Goal: Transaction & Acquisition: Purchase product/service

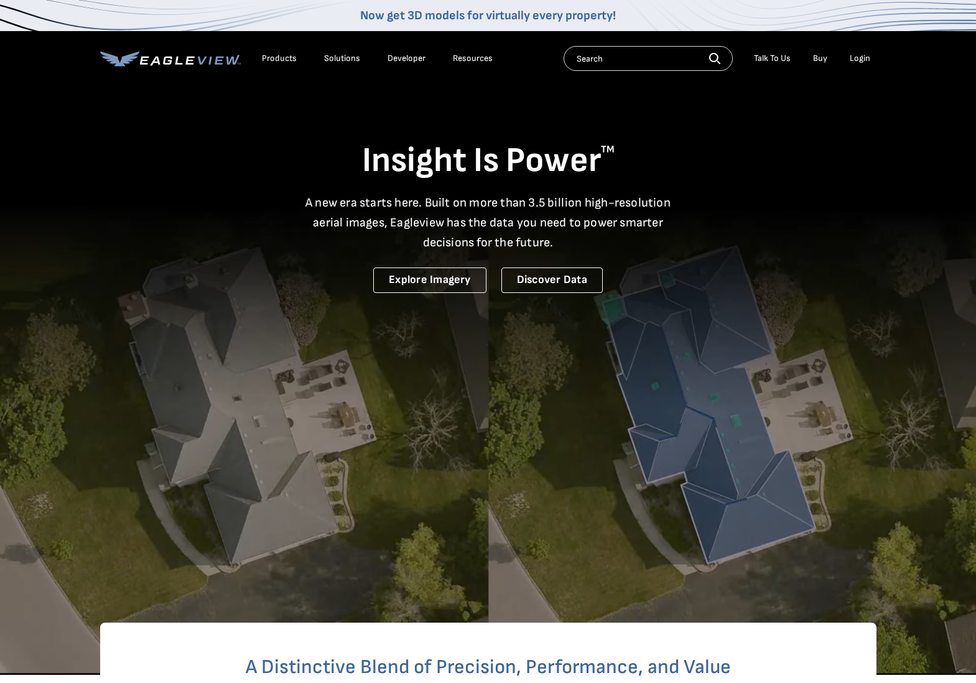
click at [861, 62] on div "Login" at bounding box center [860, 58] width 21 height 11
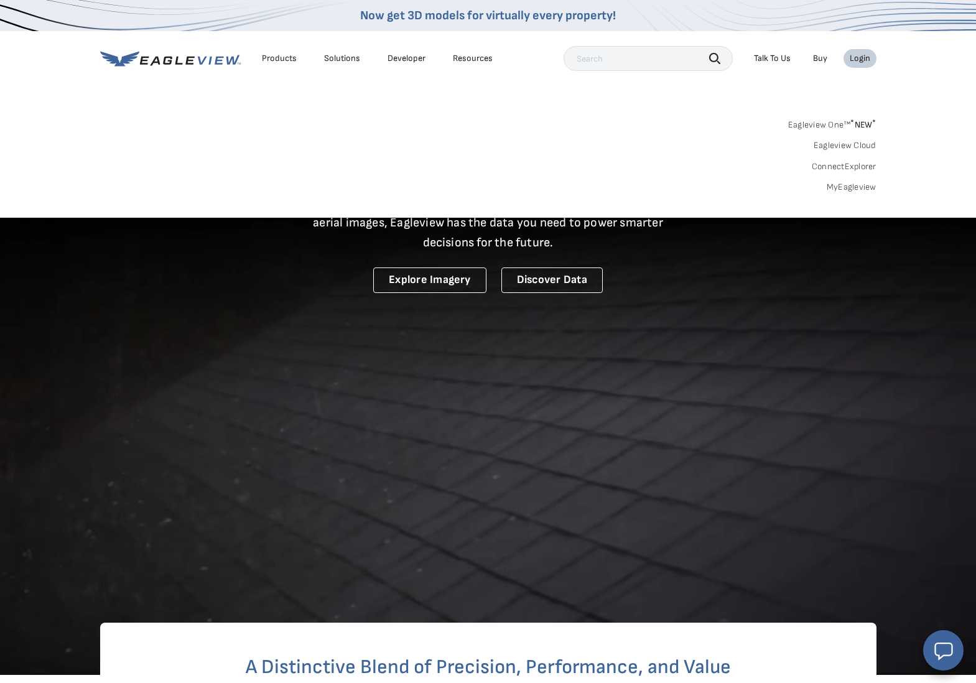
click at [854, 55] on div "Login" at bounding box center [860, 58] width 21 height 11
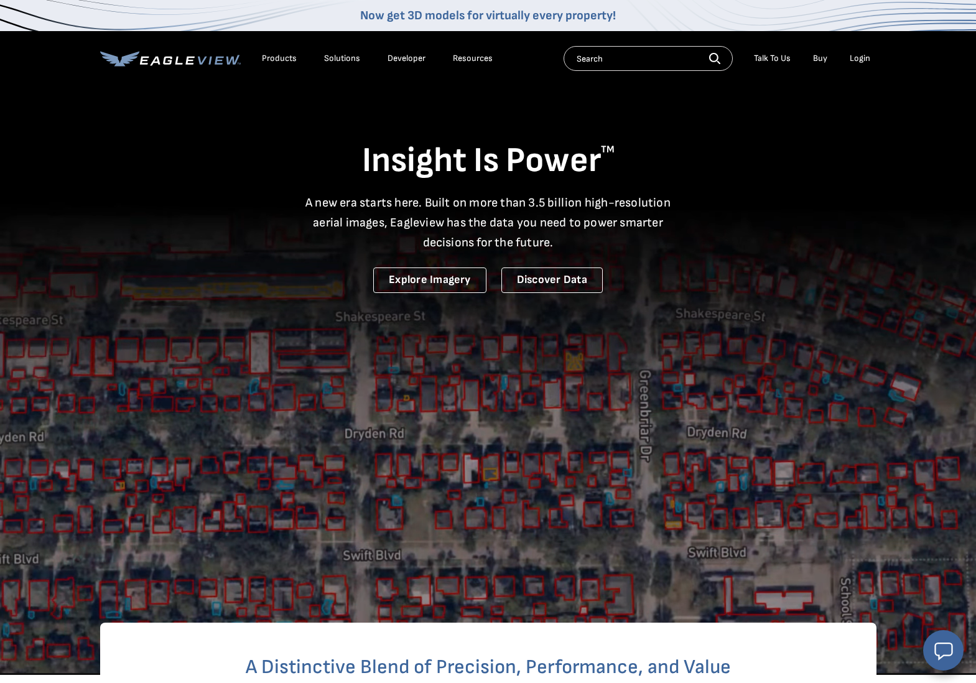
click at [860, 58] on div "Login" at bounding box center [860, 58] width 21 height 11
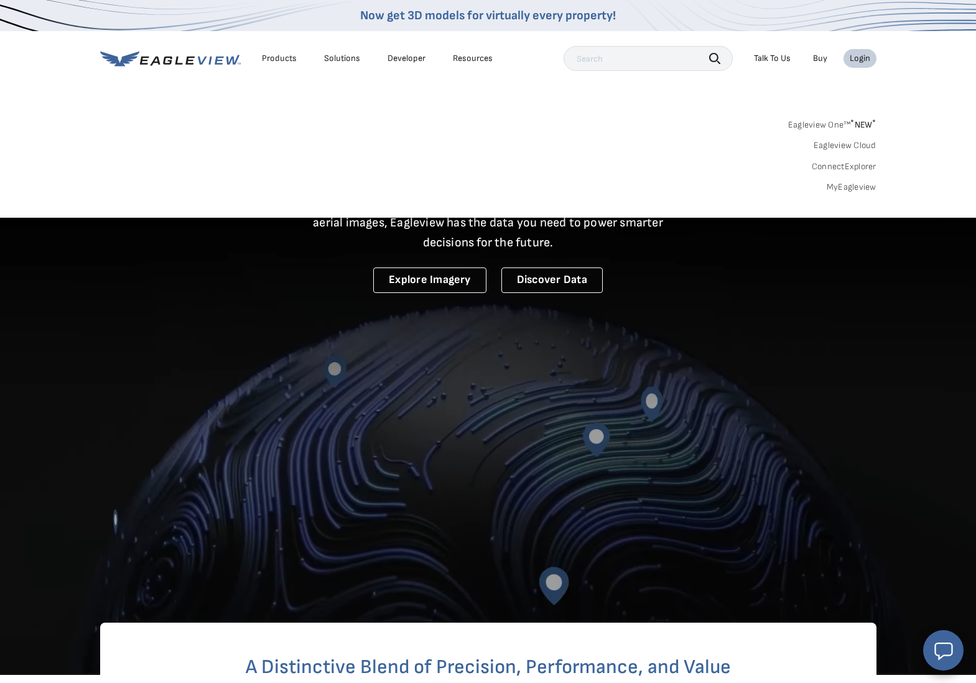
click at [823, 120] on link "Eagleview One™ * NEW *" at bounding box center [832, 123] width 88 height 14
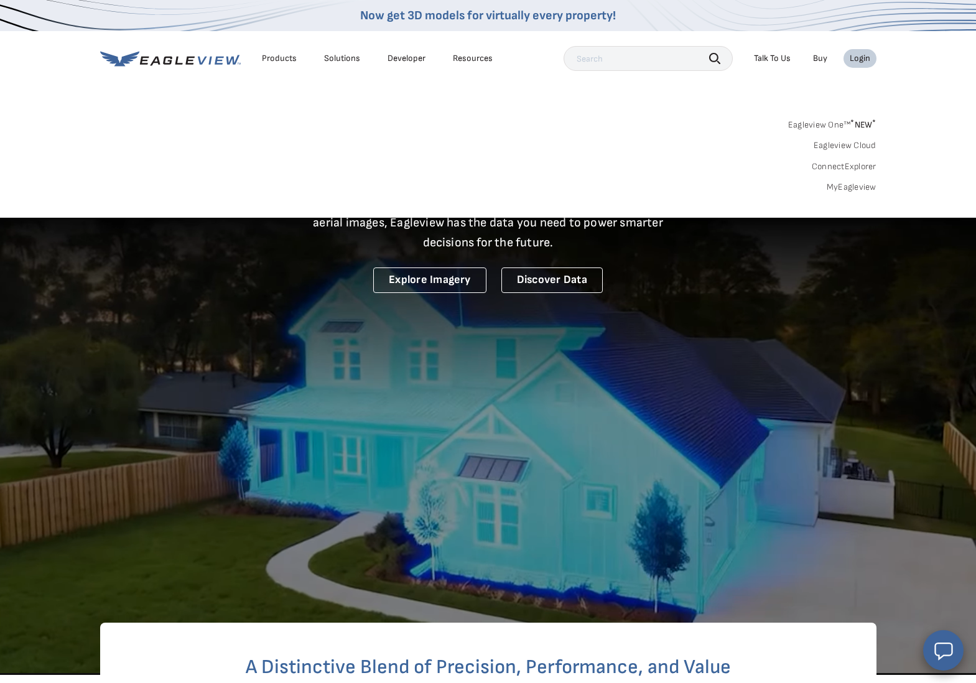
click at [823, 120] on link "Eagleview One™ * NEW *" at bounding box center [832, 123] width 88 height 14
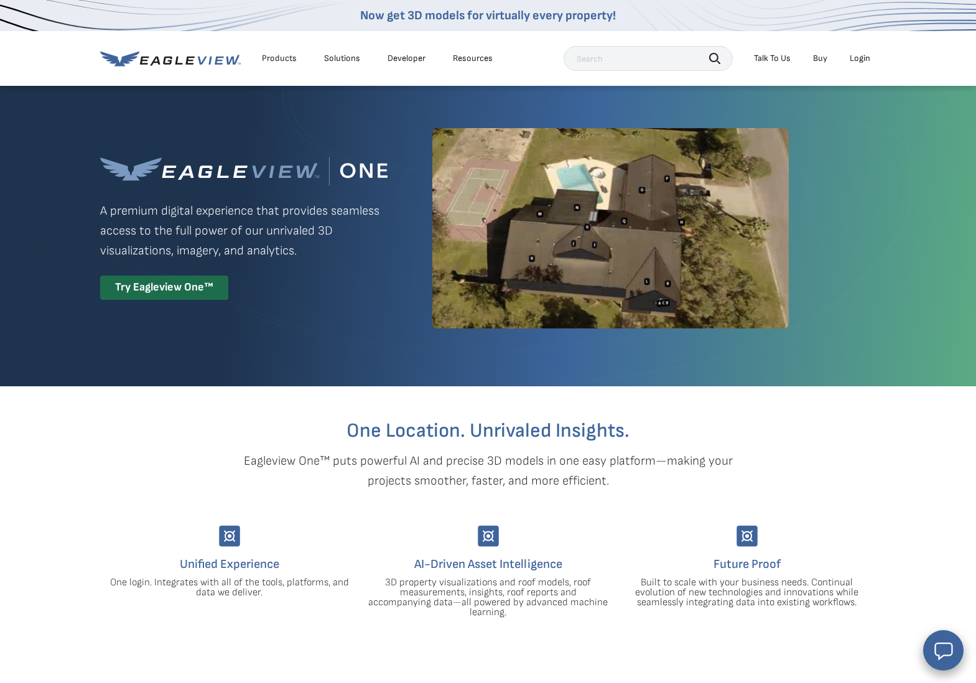
click at [860, 58] on div "Login" at bounding box center [860, 58] width 21 height 11
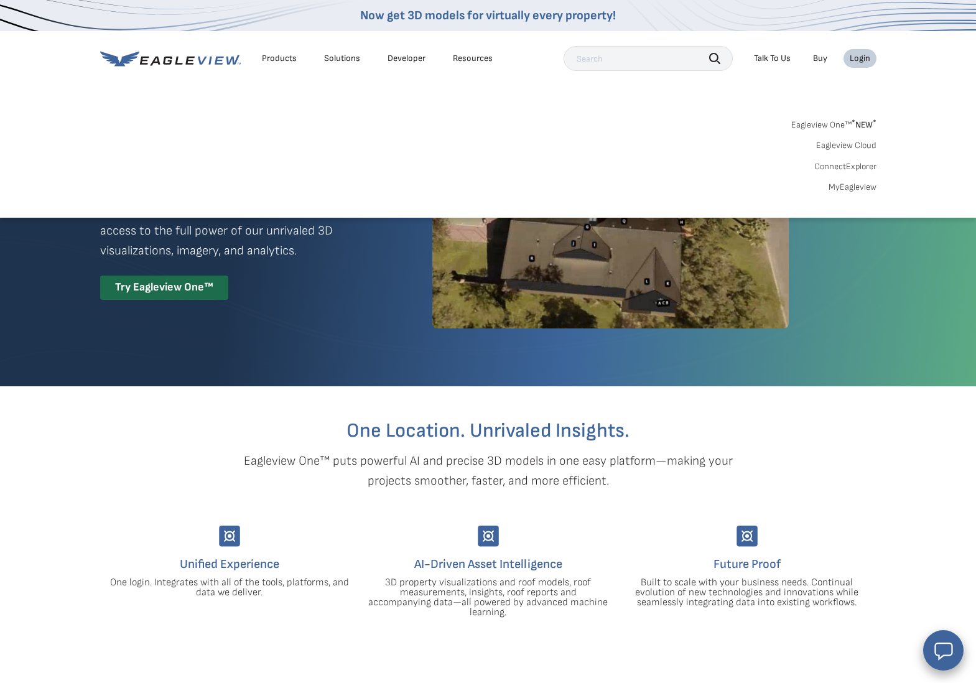
click at [834, 126] on link "Eagleview One™ * NEW *" at bounding box center [833, 123] width 85 height 14
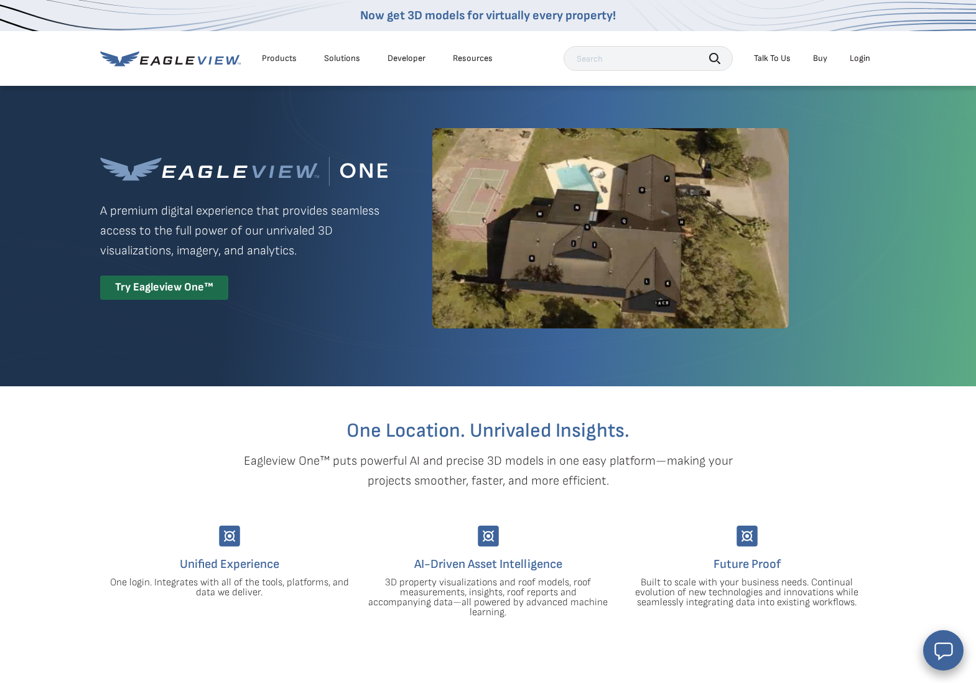
click at [865, 58] on div "Login" at bounding box center [860, 58] width 21 height 11
click at [865, 57] on div "Login" at bounding box center [860, 58] width 21 height 11
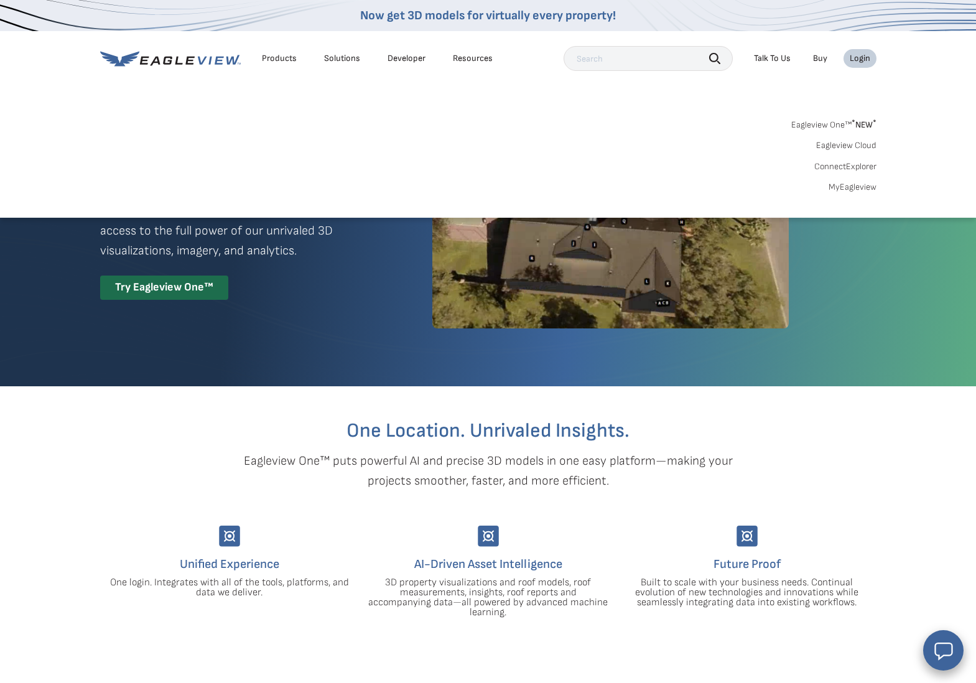
click at [851, 183] on link "MyEagleview" at bounding box center [852, 187] width 48 height 11
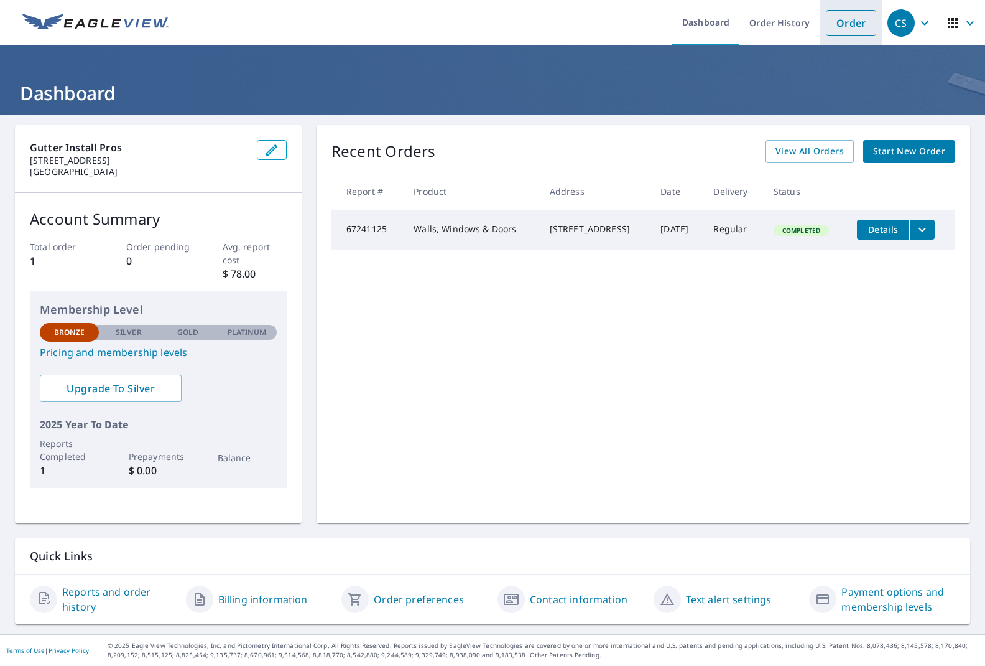
click at [833, 19] on link "Order" at bounding box center [851, 23] width 50 height 26
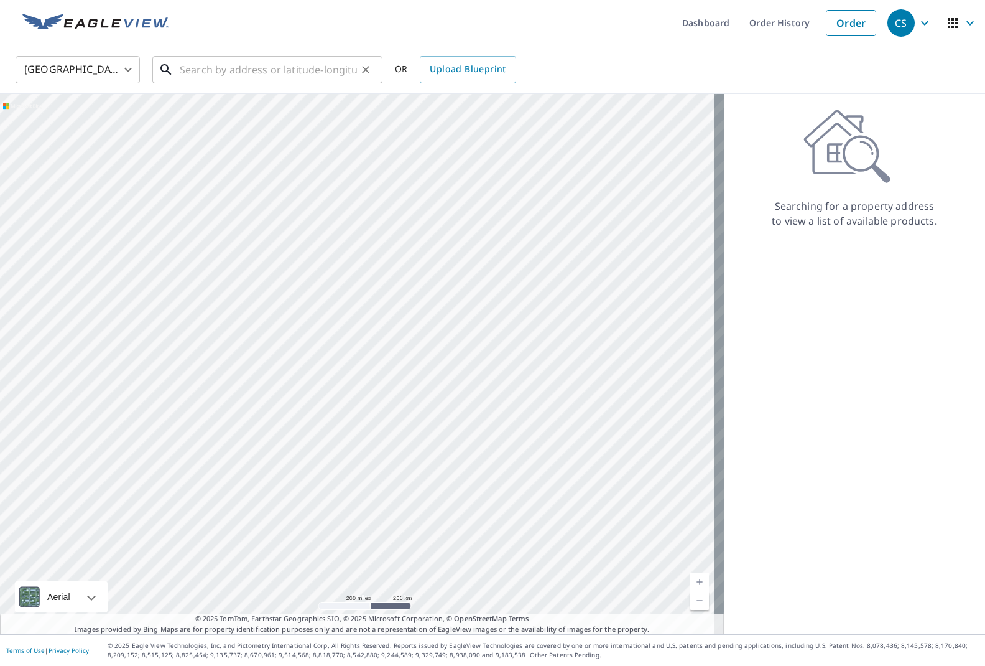
click at [210, 66] on input "text" at bounding box center [268, 69] width 177 height 35
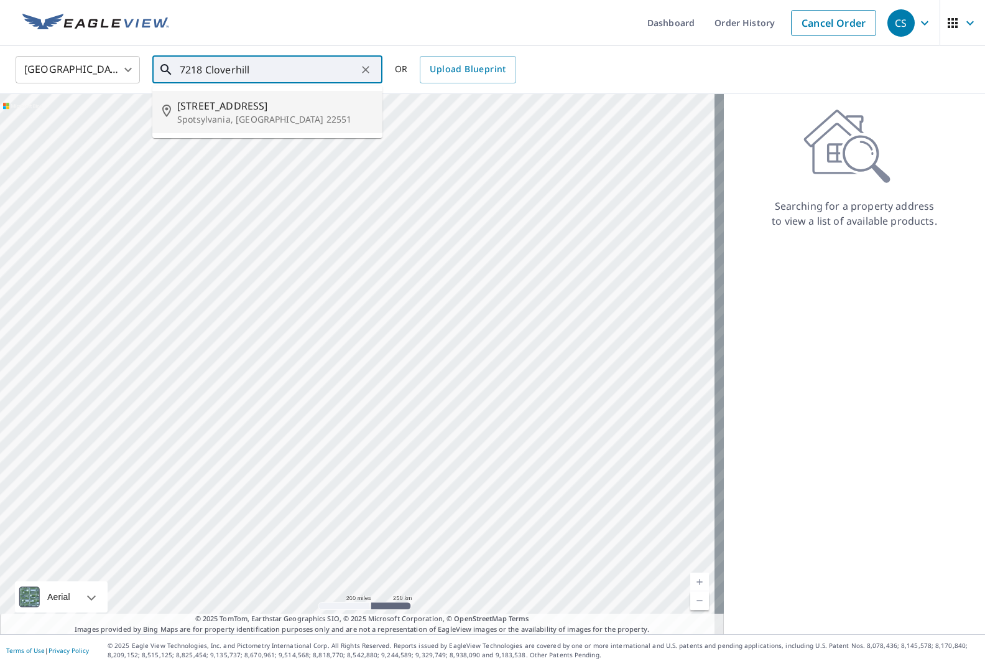
click at [191, 111] on span "[STREET_ADDRESS]" at bounding box center [274, 105] width 195 height 15
type input "[STREET_ADDRESS]"
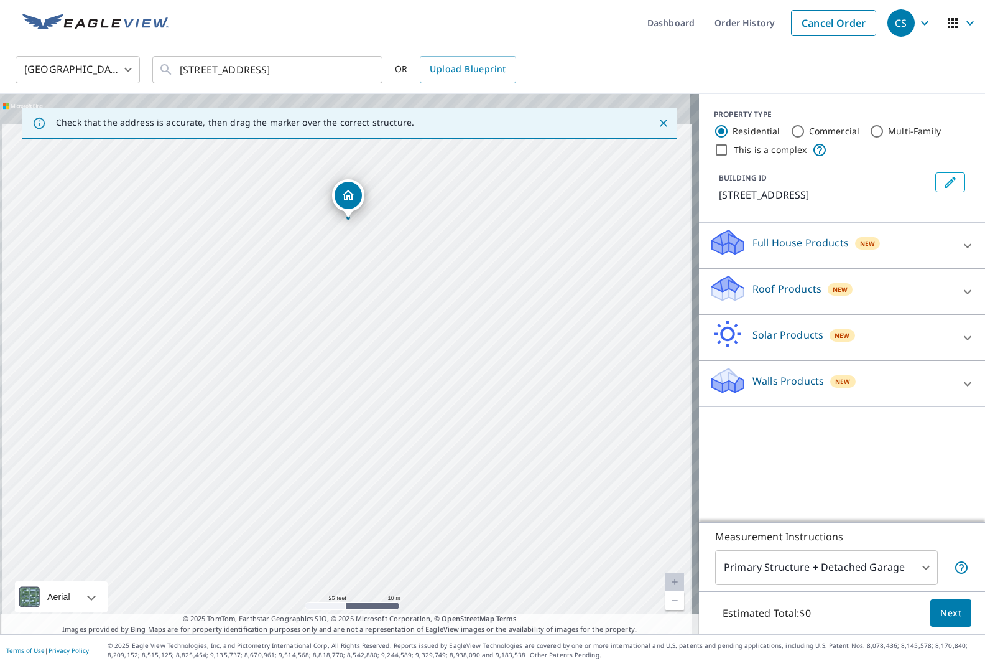
drag, startPoint x: 358, startPoint y: 254, endPoint x: 378, endPoint y: 432, distance: 179.1
click at [378, 432] on div "[STREET_ADDRESS]" at bounding box center [349, 364] width 699 height 540
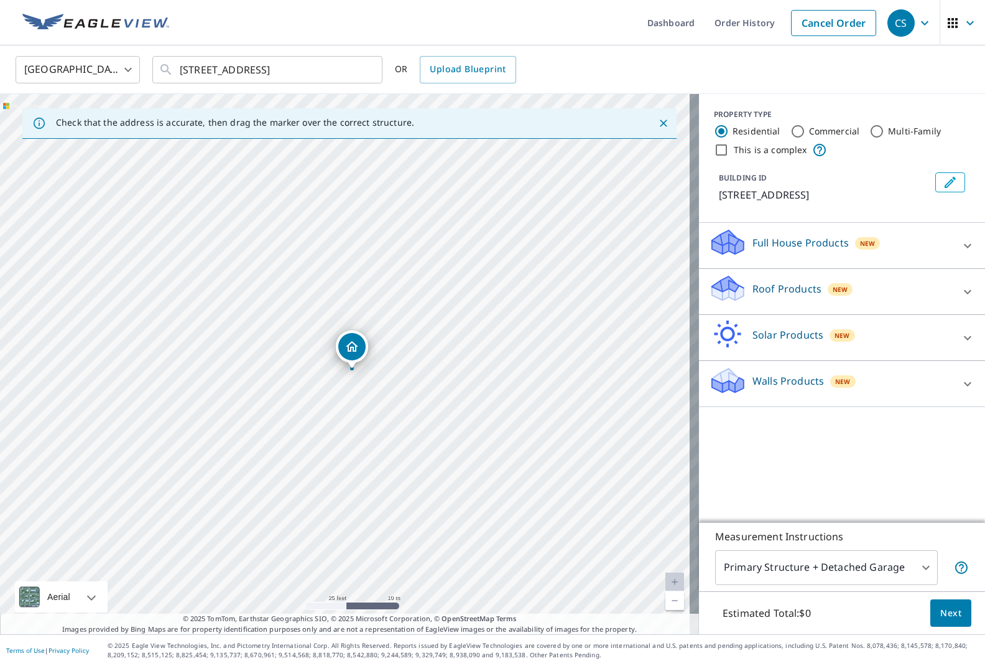
drag, startPoint x: 363, startPoint y: 329, endPoint x: 348, endPoint y: 330, distance: 14.9
click at [888, 376] on div "Walls Products New" at bounding box center [831, 383] width 244 height 35
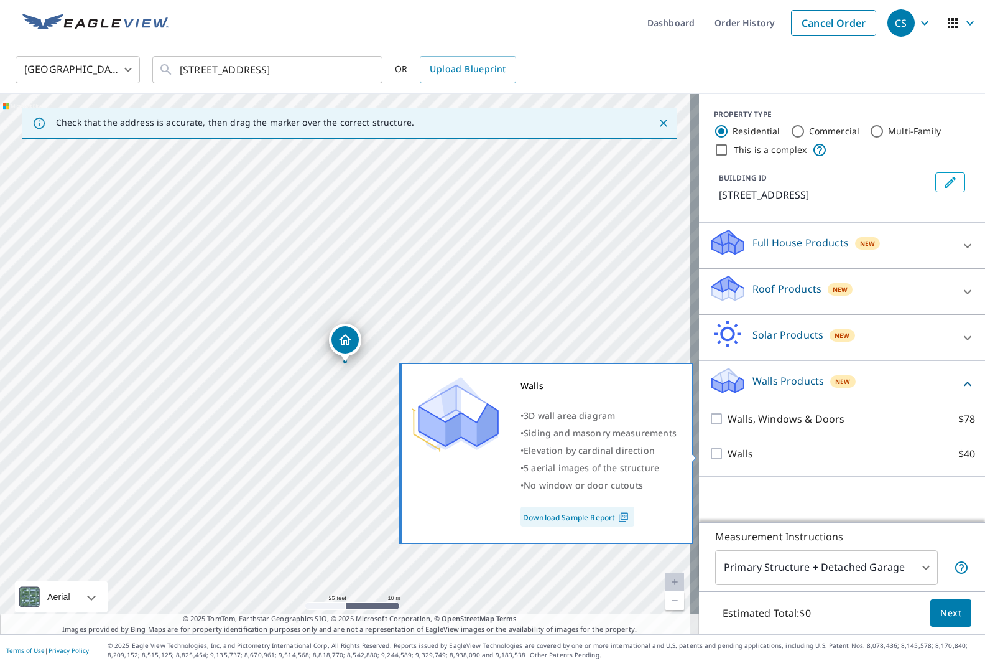
click at [709, 450] on input "Walls $40" at bounding box center [718, 453] width 19 height 15
checkbox input "true"
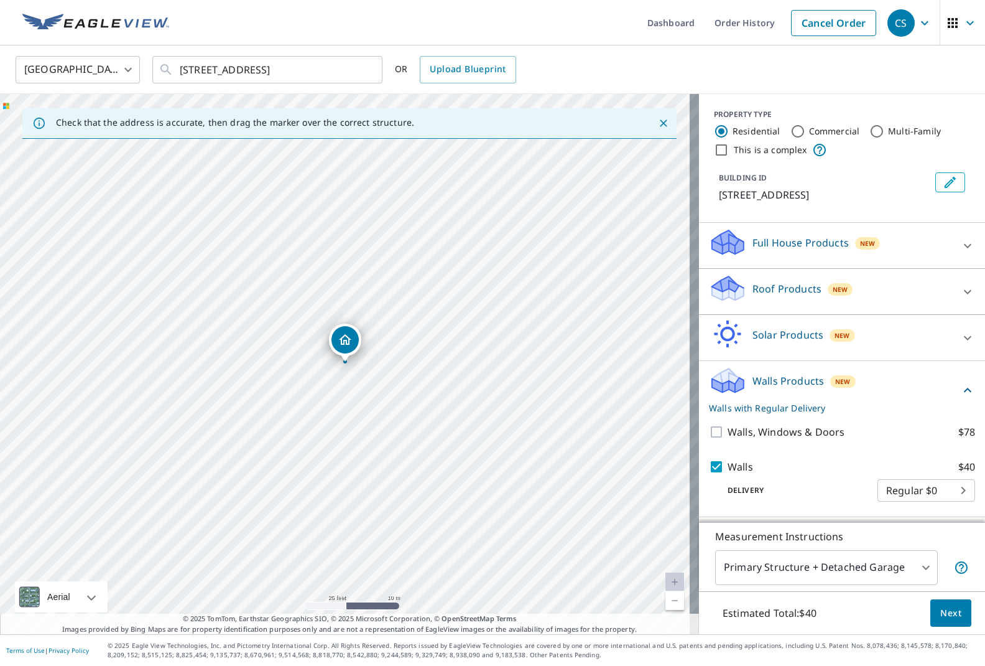
click at [950, 613] on span "Next" at bounding box center [950, 613] width 21 height 16
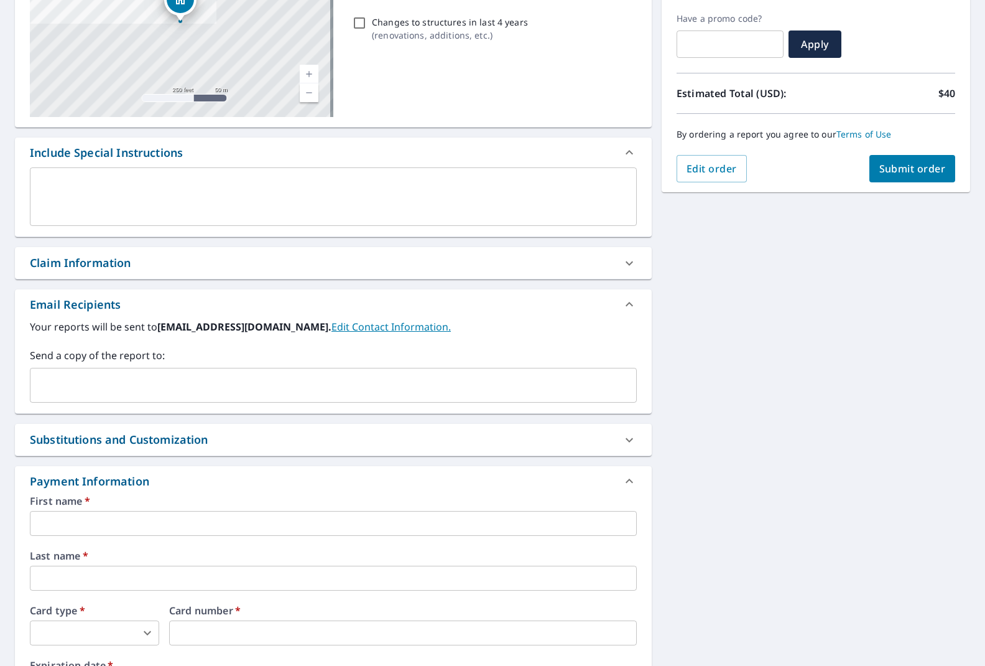
scroll to position [228, 0]
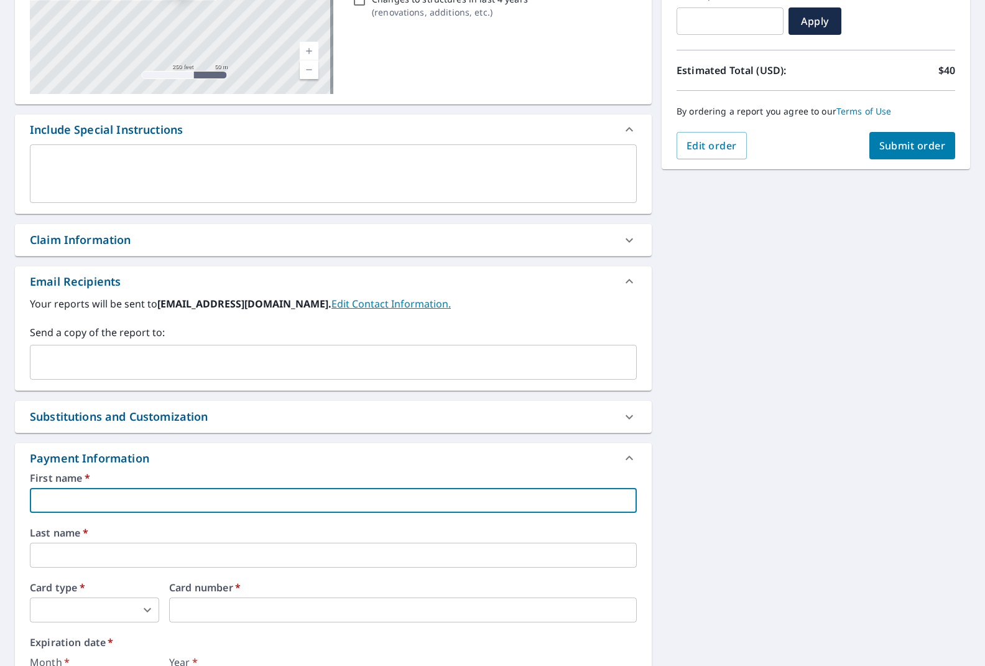
click at [90, 501] on input "text" at bounding box center [333, 500] width 607 height 25
type input "Claudia"
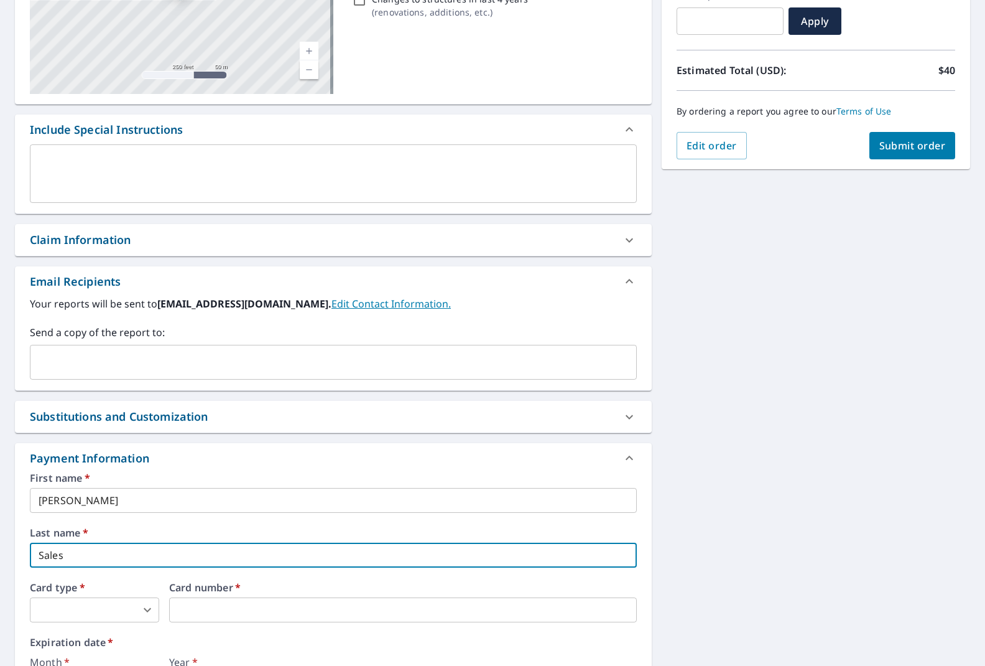
type input "Sales"
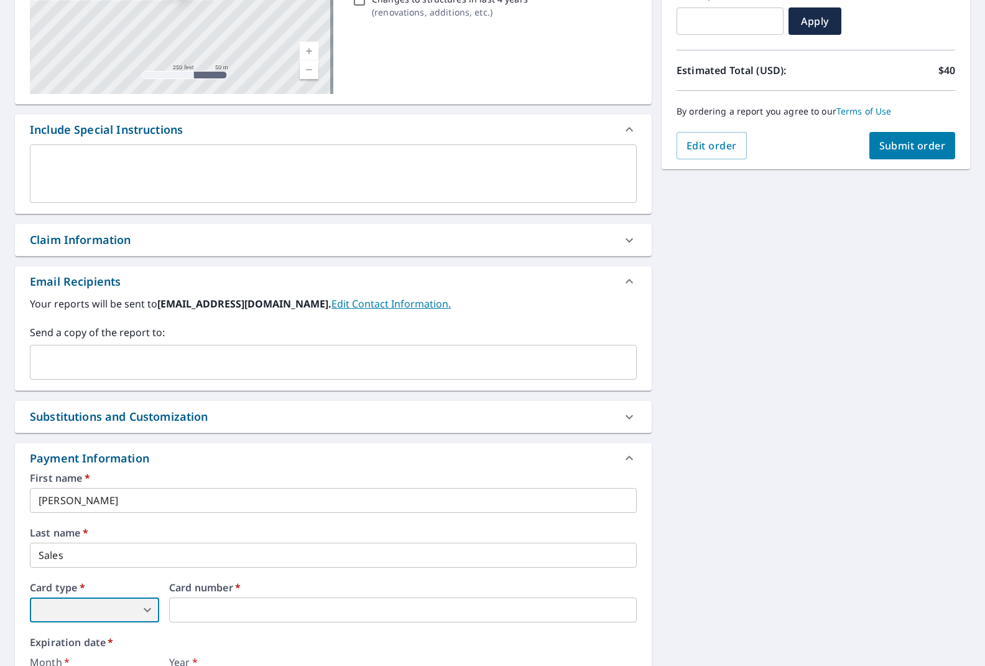
scroll to position [387, 0]
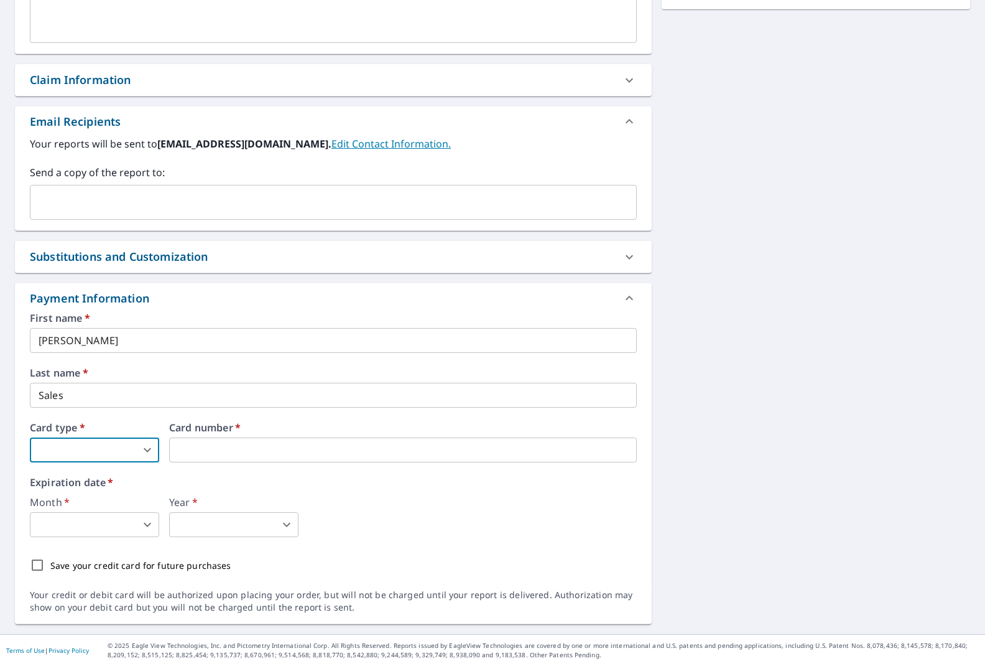
click at [107, 445] on body "CS CS Dashboard Order History Cancel Order CS Dashboard / Finalize Order Finali…" at bounding box center [492, 333] width 985 height 666
click at [66, 515] on li "MasterCard" at bounding box center [94, 523] width 129 height 22
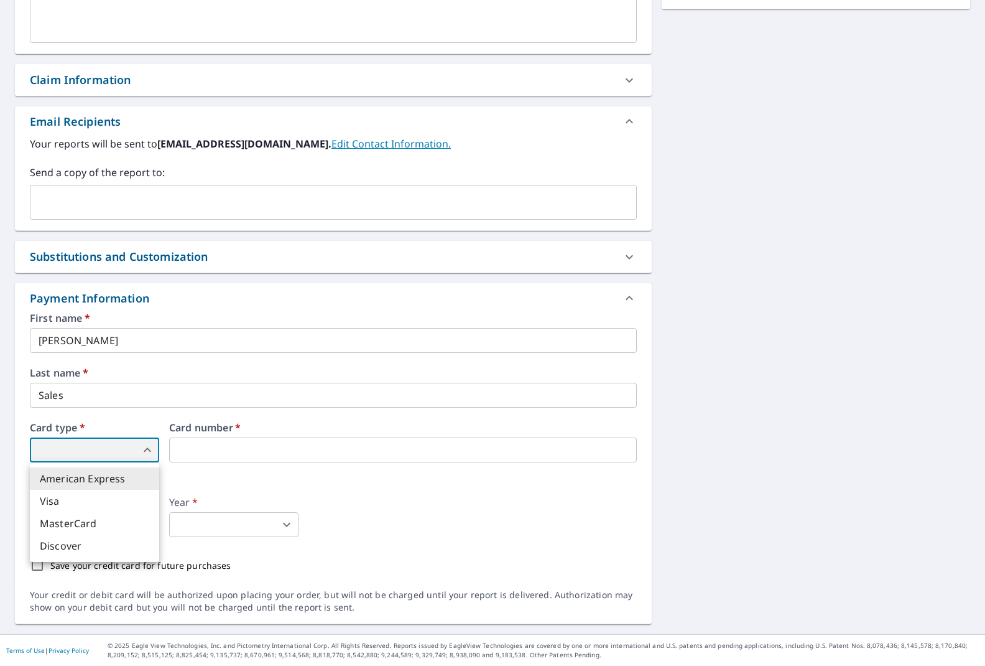
type input "3"
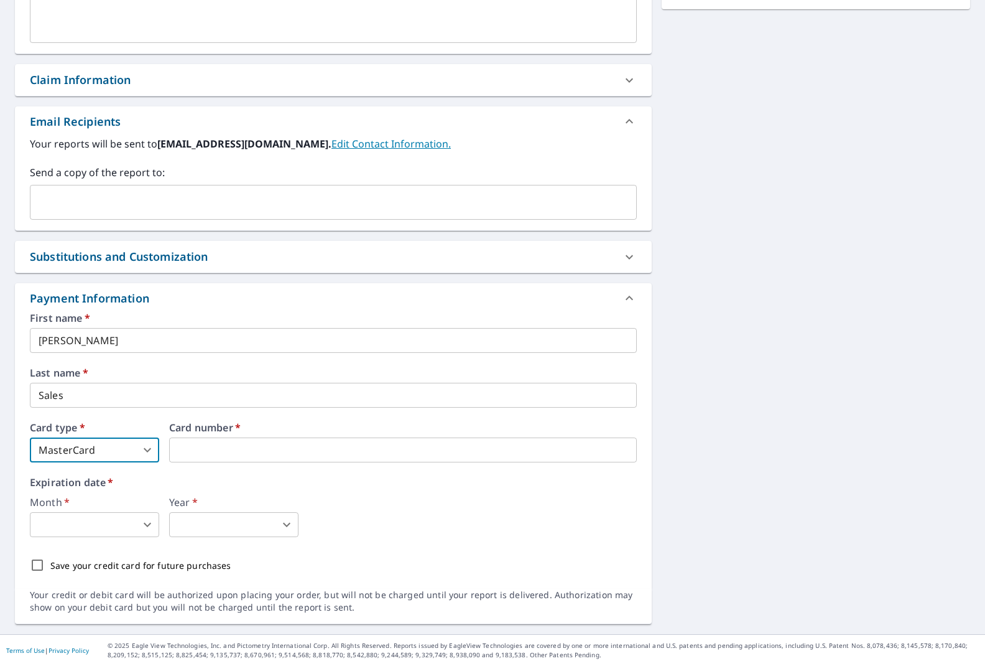
click at [113, 448] on body "CS CS Dashboard Order History Cancel Order CS Dashboard / Finalize Order Finali…" at bounding box center [492, 333] width 985 height 666
click at [56, 517] on li "MasterCard" at bounding box center [94, 523] width 129 height 22
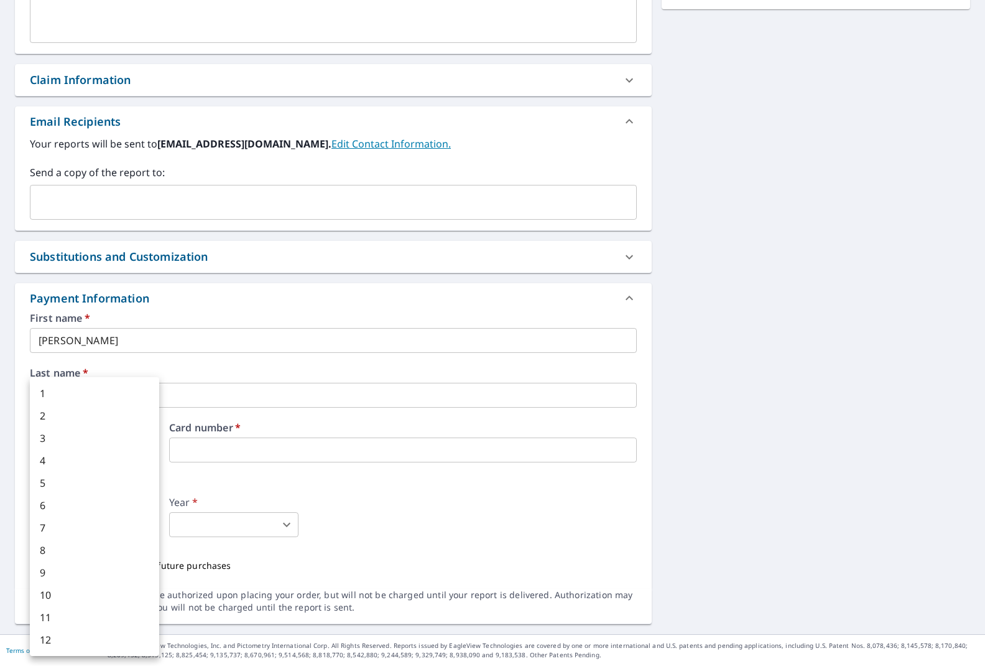
click at [74, 526] on body "CS CS Dashboard Order History Cancel Order CS Dashboard / Finalize Order Finali…" at bounding box center [492, 333] width 985 height 666
click at [65, 505] on li "6" at bounding box center [94, 505] width 129 height 22
type input "6"
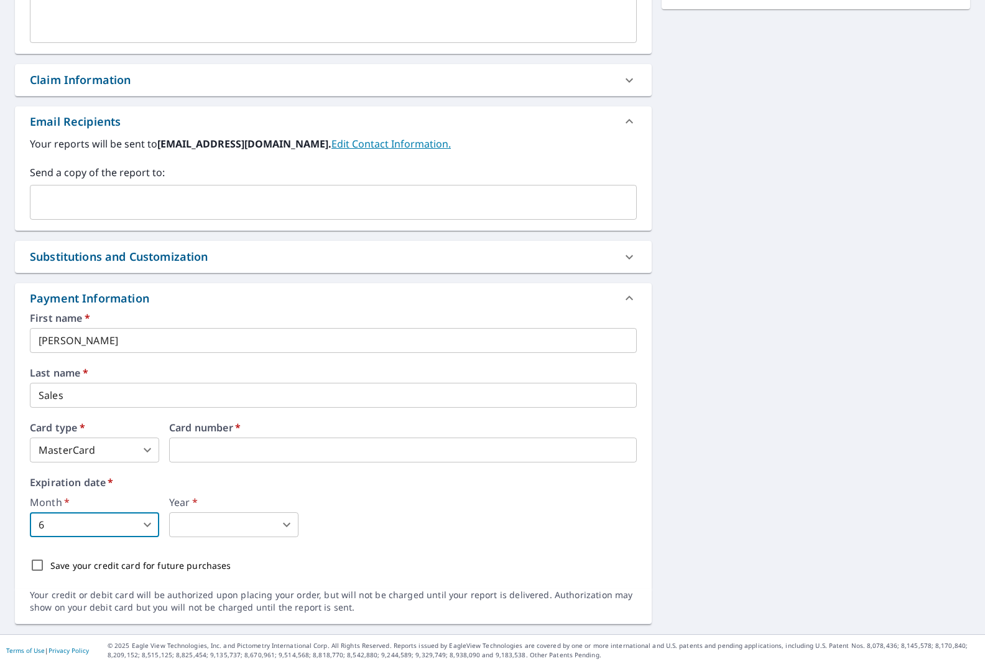
click at [210, 528] on body "CS CS Dashboard Order History Cancel Order CS Dashboard / Finalize Order Finali…" at bounding box center [492, 333] width 985 height 666
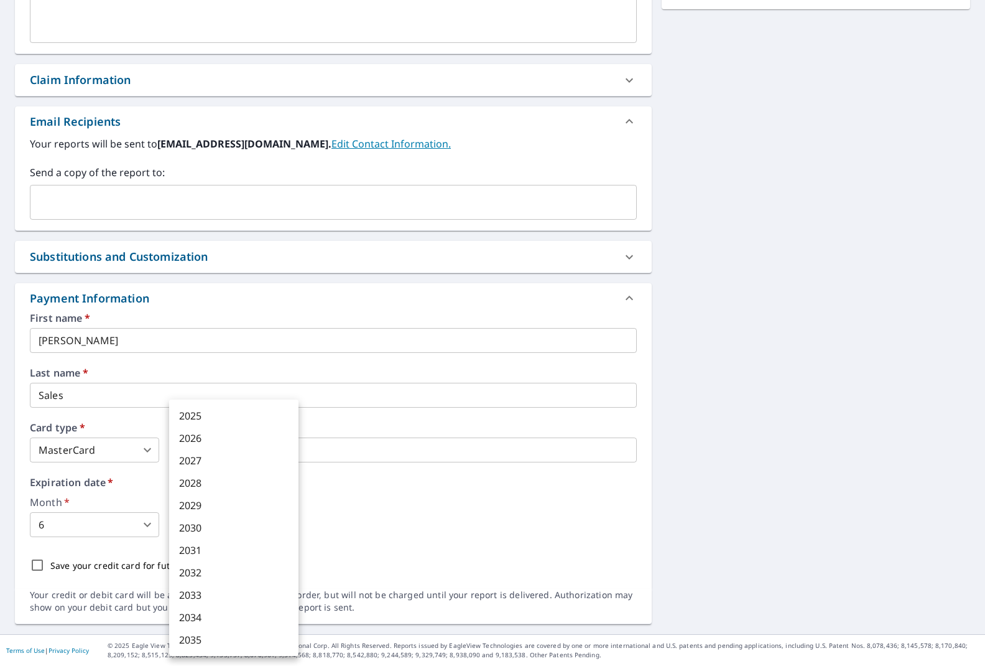
click at [204, 459] on li "2027" at bounding box center [233, 460] width 129 height 22
type input "2027"
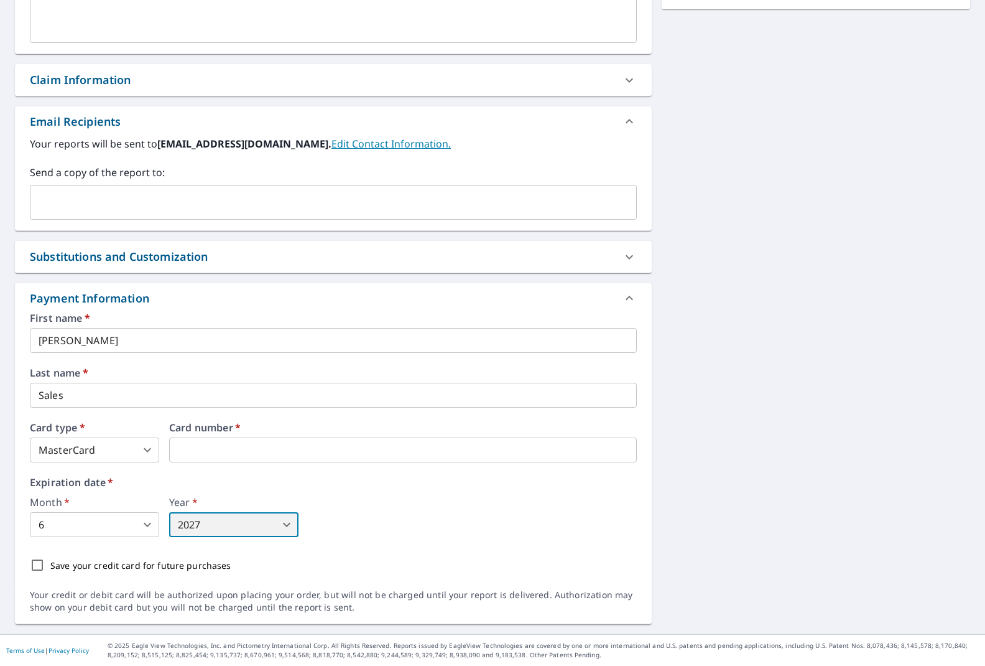
scroll to position [0, 0]
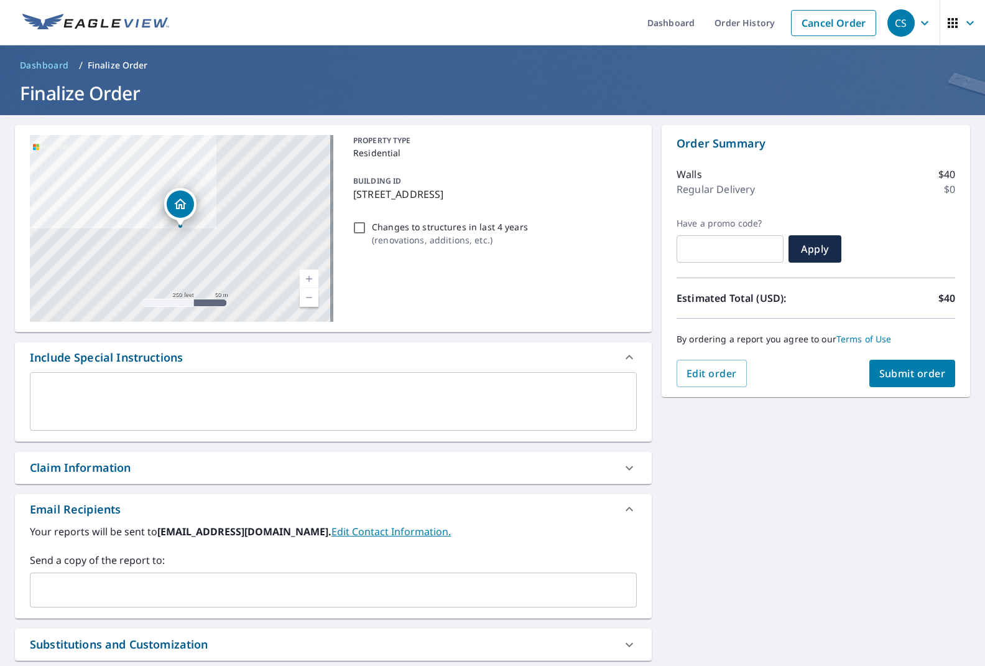
click at [888, 378] on span "Submit order" at bounding box center [912, 373] width 67 height 14
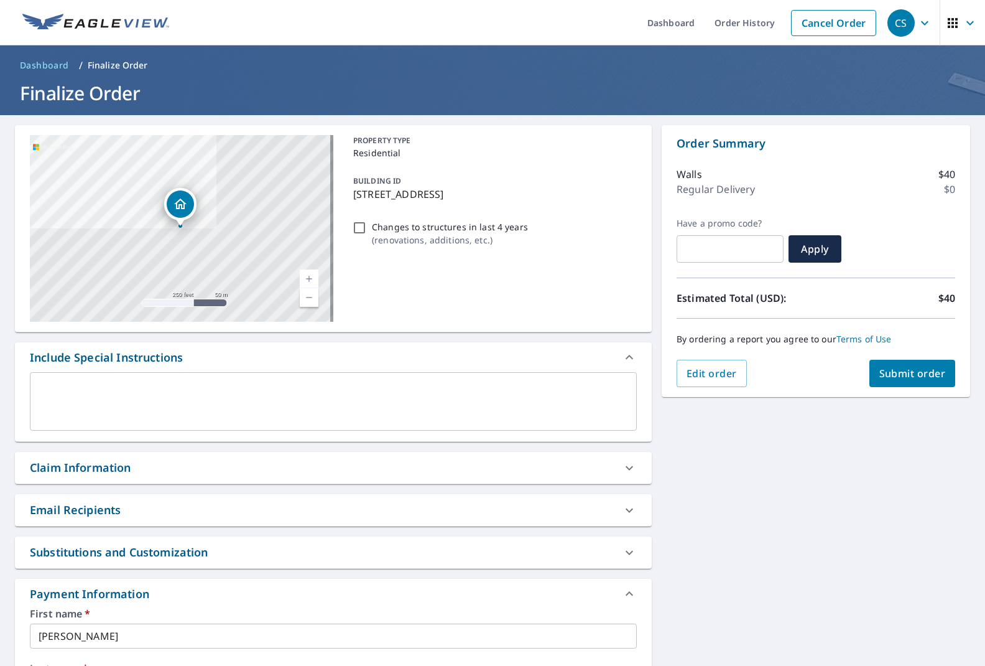
click at [356, 229] on input "Changes to structures in last 4 years ( renovations, additions, etc. )" at bounding box center [359, 227] width 15 height 15
checkbox input "true"
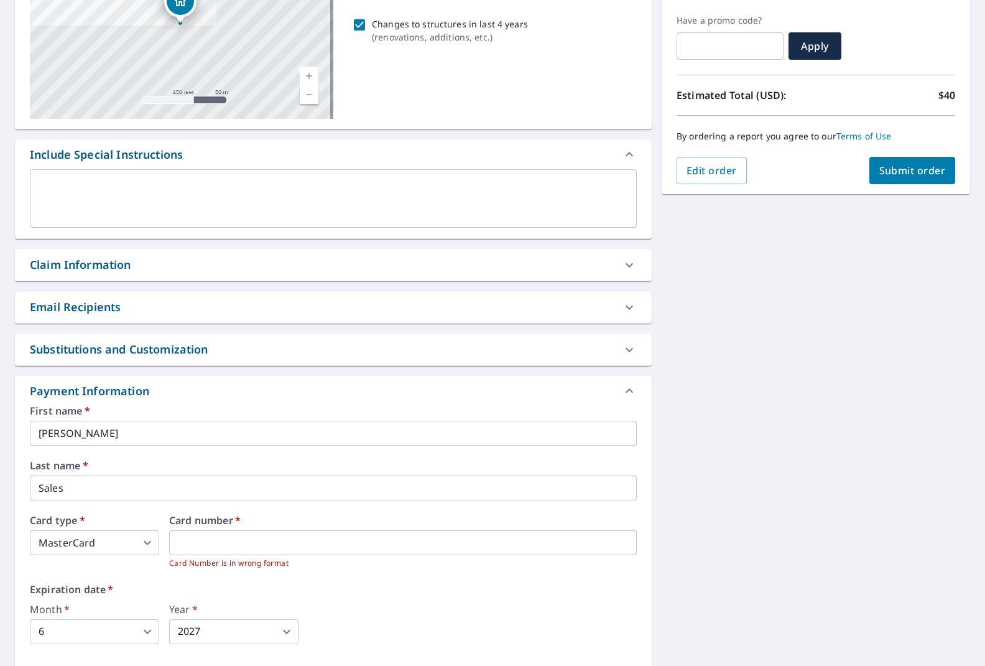
scroll to position [279, 0]
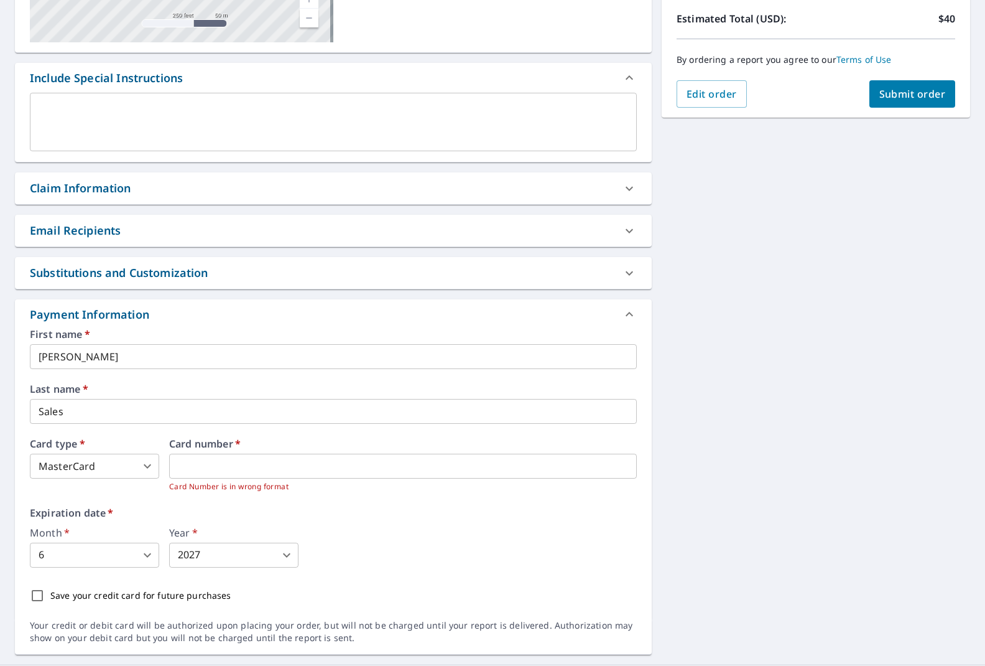
click at [917, 99] on span "Submit order" at bounding box center [912, 94] width 67 height 14
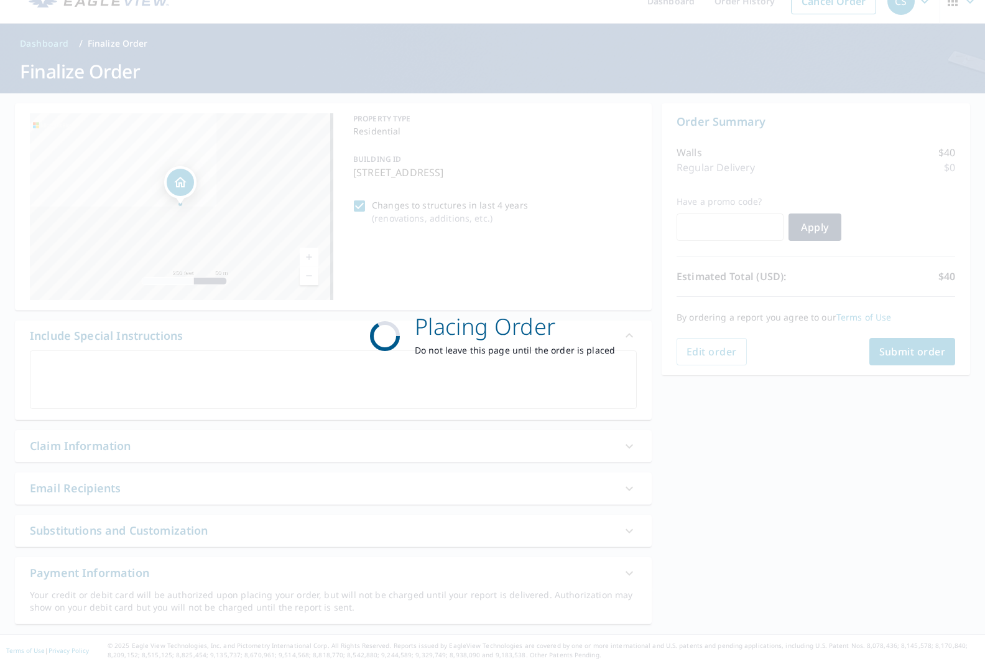
scroll to position [22, 0]
